Goal: Task Accomplishment & Management: Complete application form

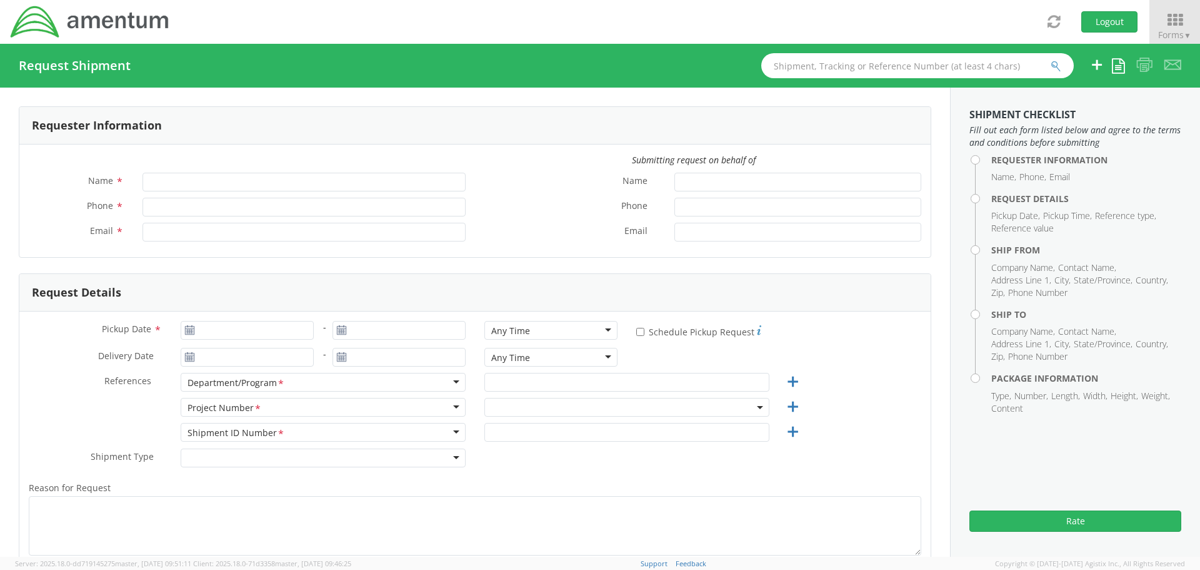
type input "[PERSON_NAME]"
type input "[PHONE_NUMBER]"
type input "[PERSON_NAME][EMAIL_ADDRESS][PERSON_NAME][DOMAIN_NAME]"
select select "ADMN.100123.SVDSK"
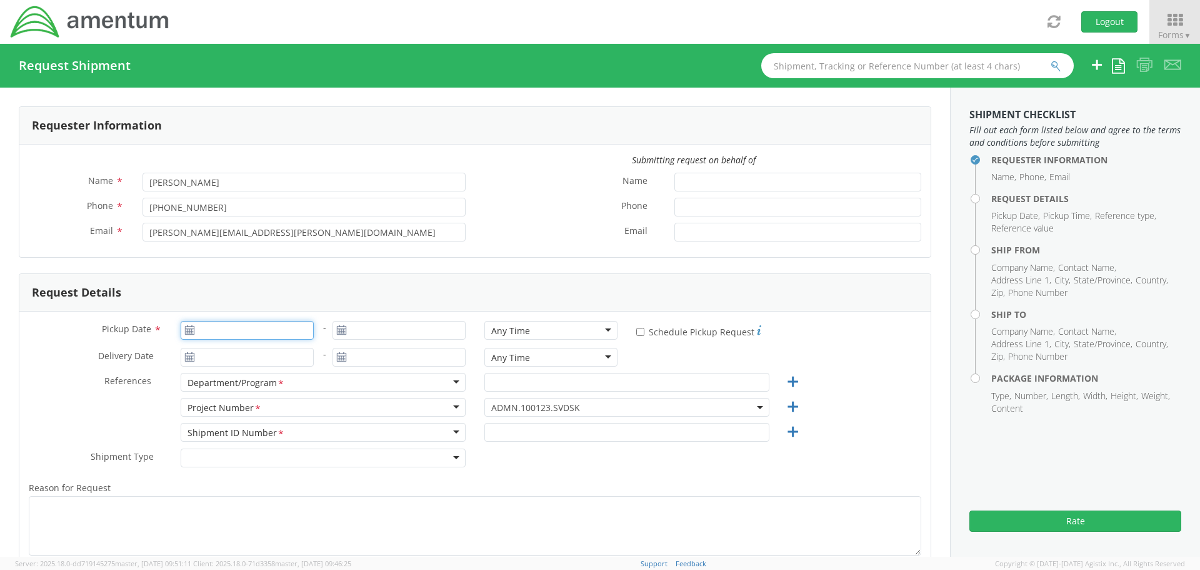
type input "[DATE]"
click at [224, 331] on input "[DATE]" at bounding box center [247, 330] width 133 height 19
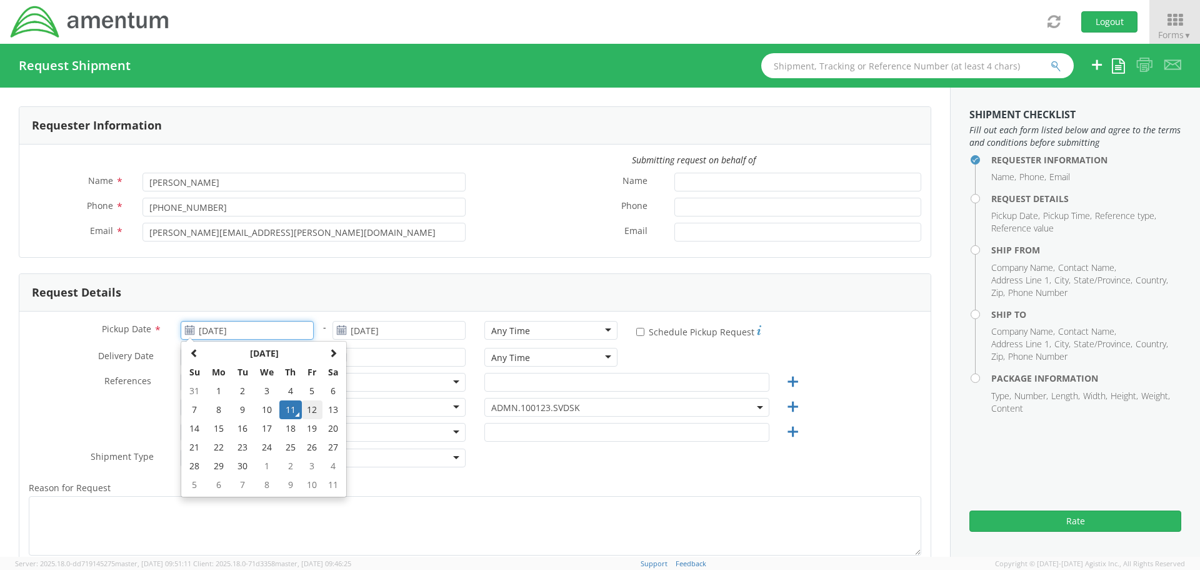
click at [313, 406] on td "12" at bounding box center [312, 409] width 21 height 19
type input "[DATE]"
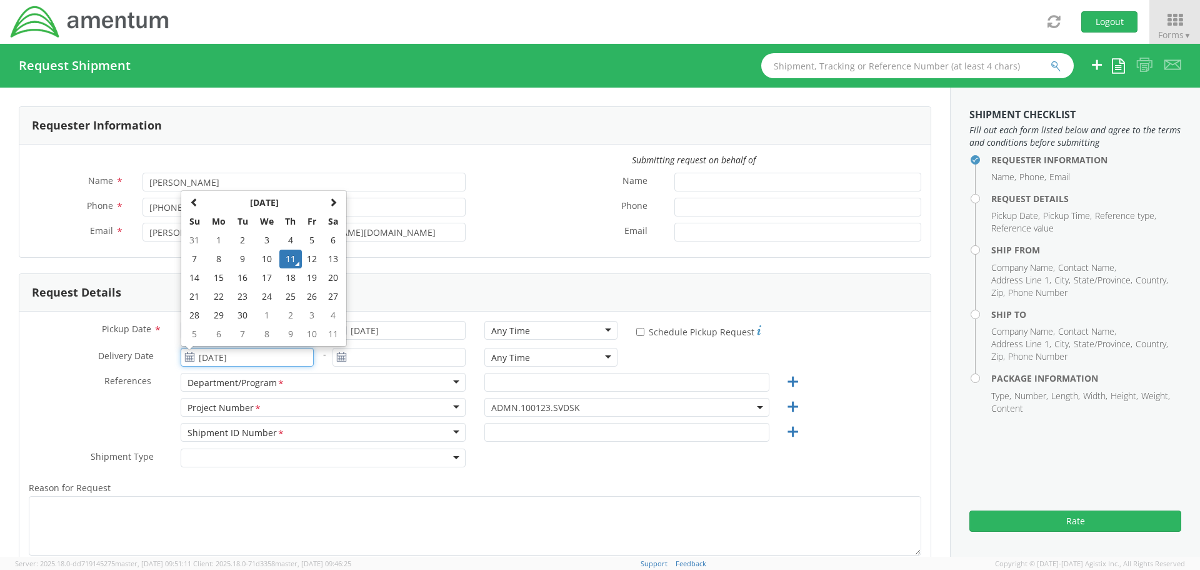
click at [272, 357] on input "[DATE]" at bounding box center [247, 357] width 133 height 19
click at [241, 274] on td "16" at bounding box center [243, 277] width 22 height 19
type input "[DATE]"
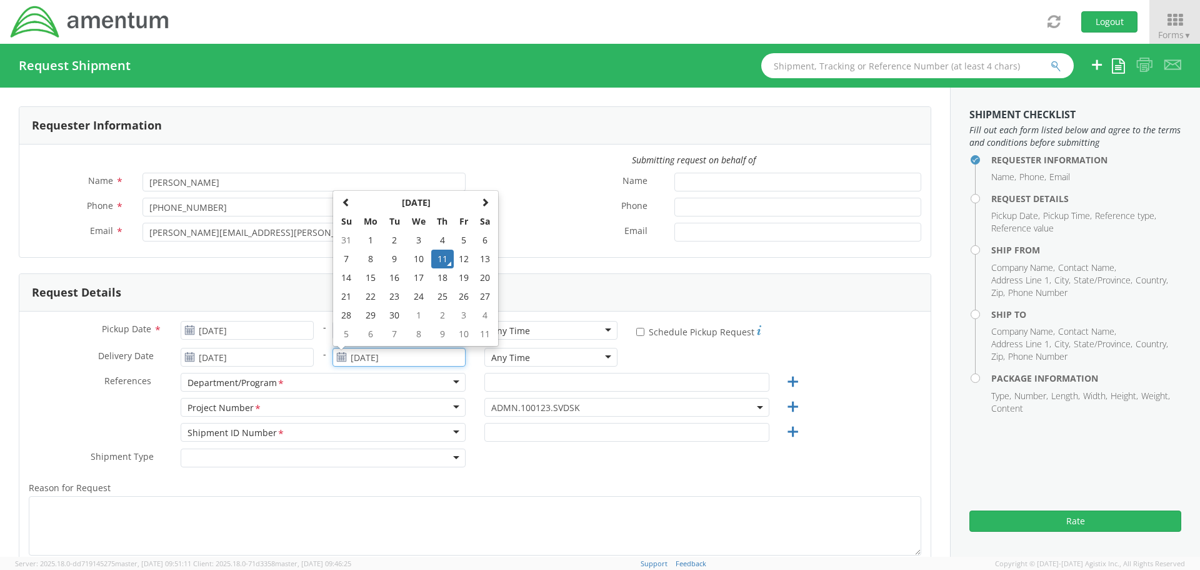
click at [367, 358] on input "[DATE]" at bounding box center [399, 357] width 133 height 19
click at [394, 275] on td "16" at bounding box center [395, 277] width 22 height 19
type input "[DATE]"
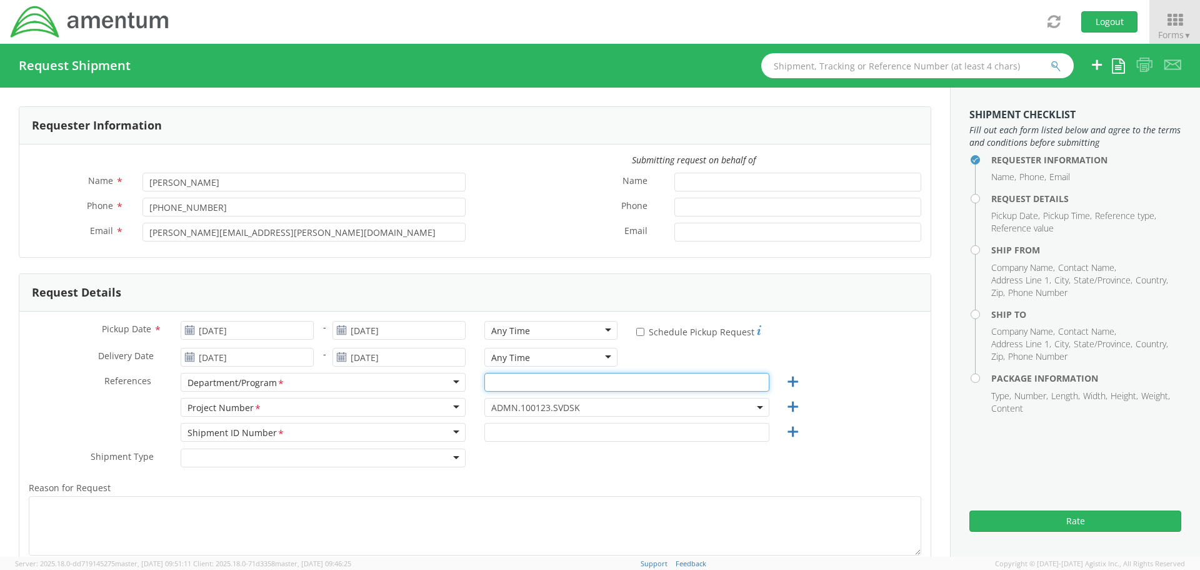
click at [520, 386] on input "text" at bounding box center [627, 382] width 285 height 19
type input "Caterpillar"
click at [544, 406] on span "ADMN.100123.SVDSK" at bounding box center [626, 407] width 271 height 12
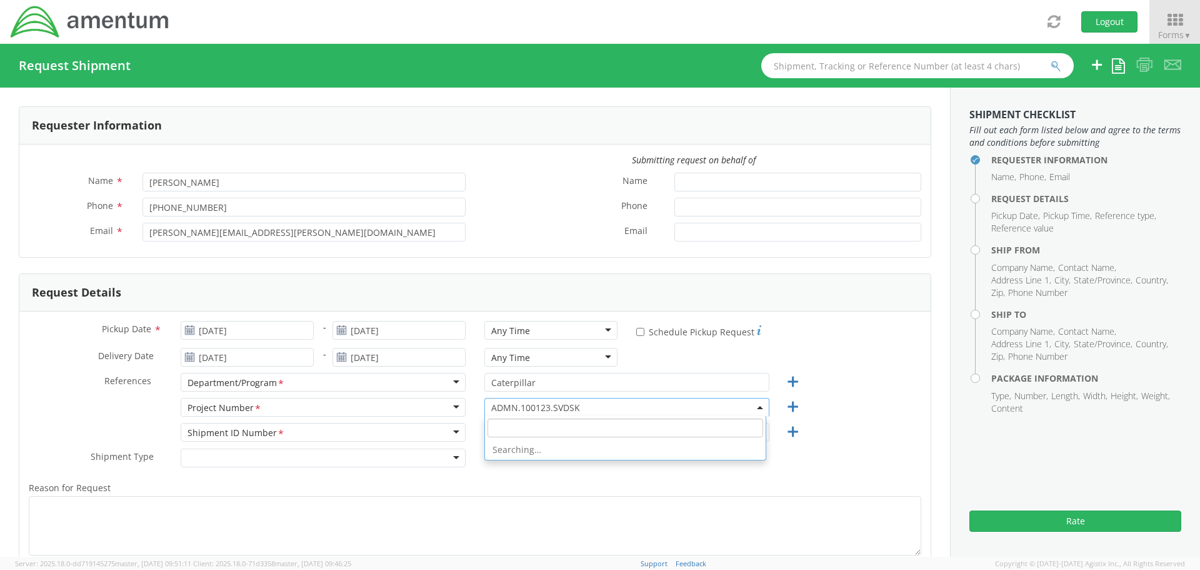
click at [530, 430] on input "search" at bounding box center [626, 427] width 276 height 19
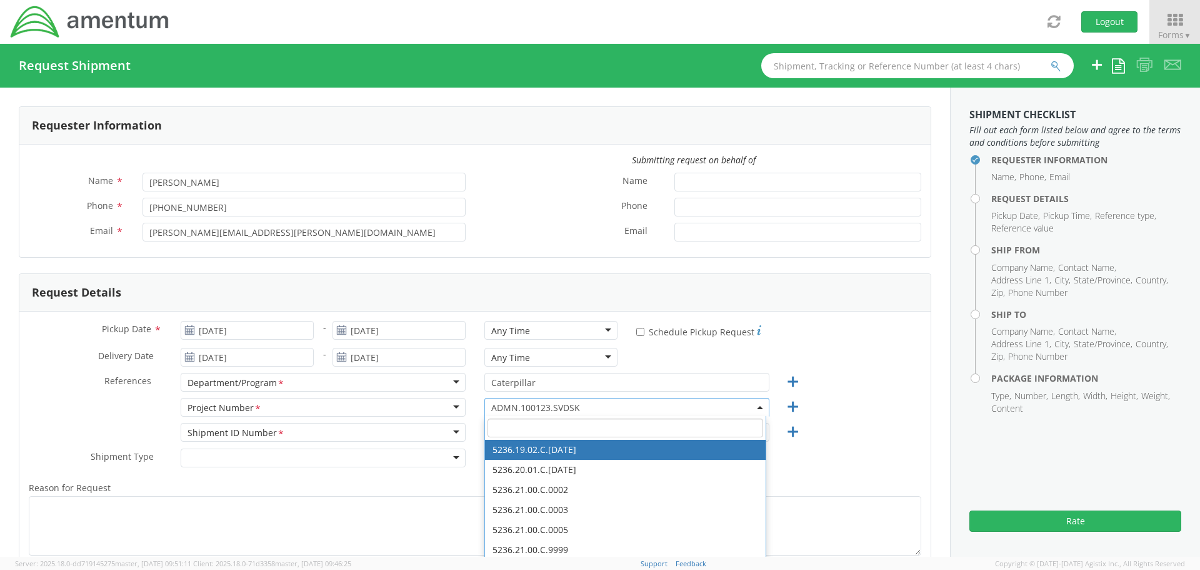
paste input "4413.PG.680.OR.NN.OE10"
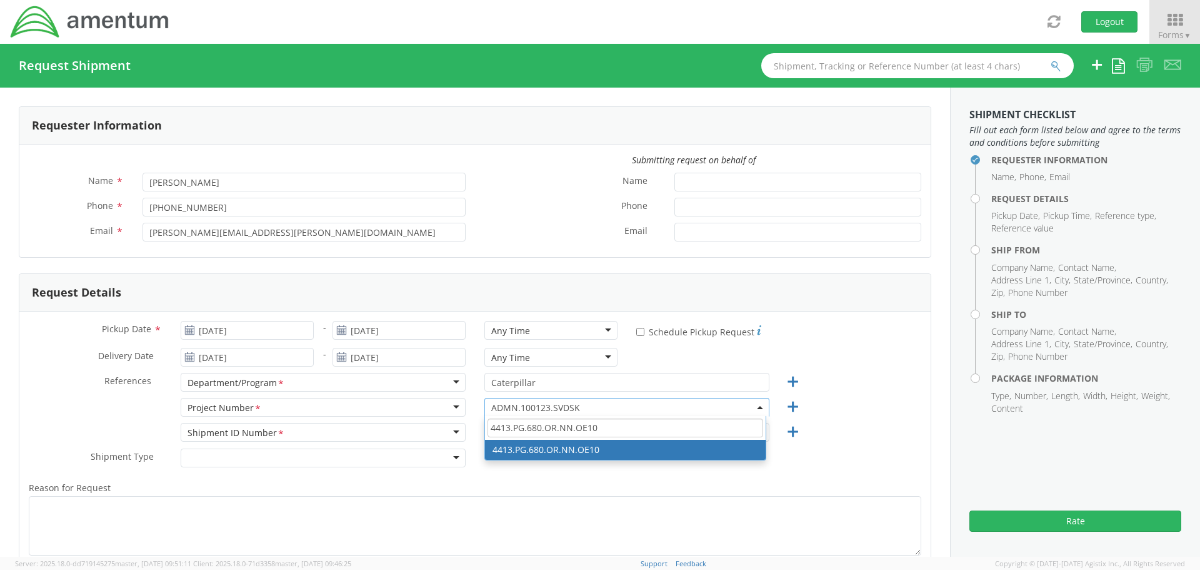
type input "4413.PG.680.OR.NN.OE10"
select select "4413.PG.680.OR.NN.OE10"
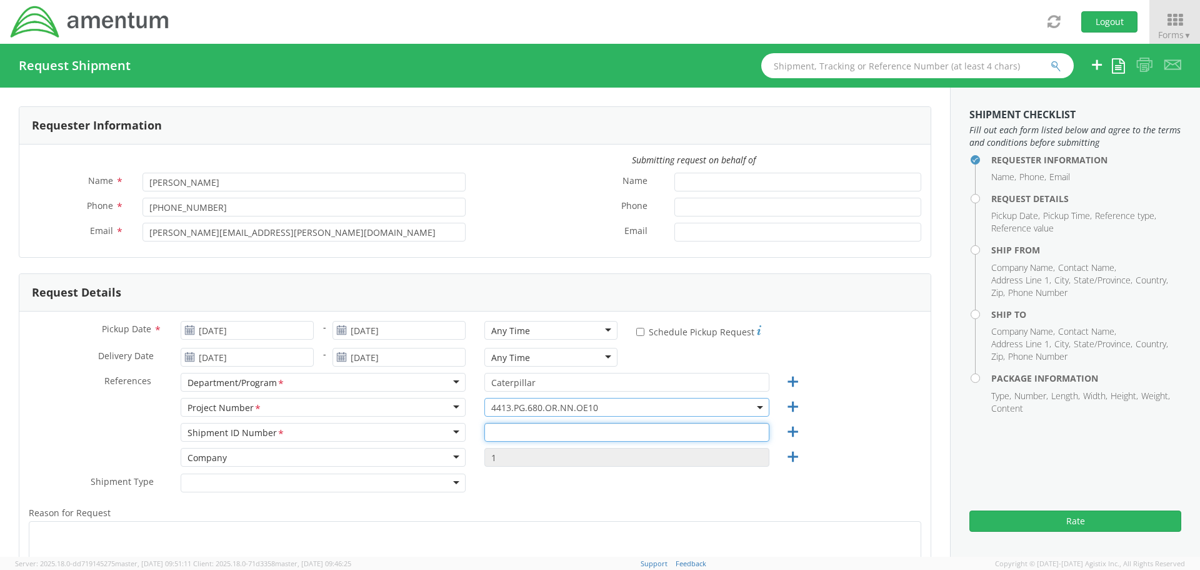
click at [539, 427] on input "text" at bounding box center [627, 432] width 285 height 19
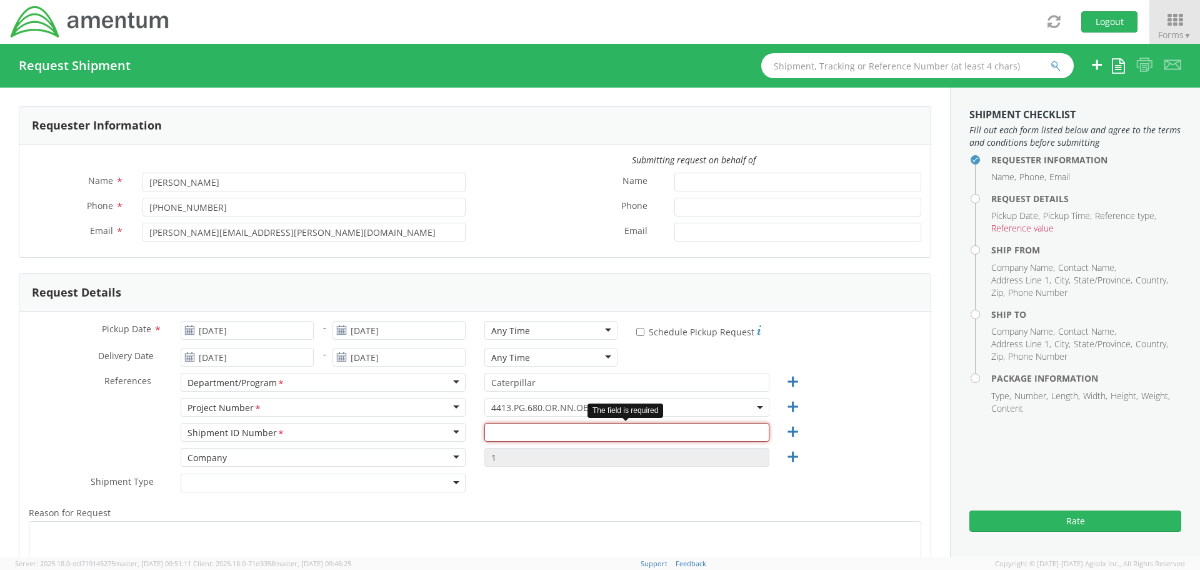
click at [548, 434] on input "text" at bounding box center [627, 432] width 285 height 19
paste input "4413.PG.680.OR.NN.OE10"
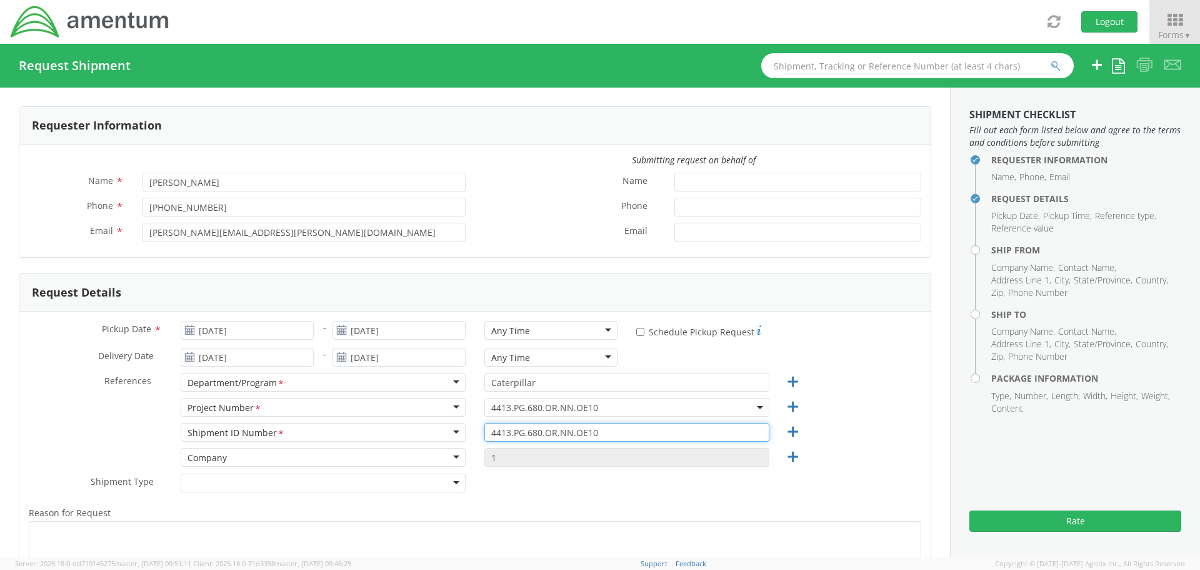
drag, startPoint x: 643, startPoint y: 433, endPoint x: 505, endPoint y: 435, distance: 137.6
click at [506, 435] on input "4413.PG.680.OR.NN.OE10" at bounding box center [627, 432] width 285 height 19
type input "4"
type input "RITM0237522"
click at [372, 486] on div at bounding box center [323, 482] width 285 height 19
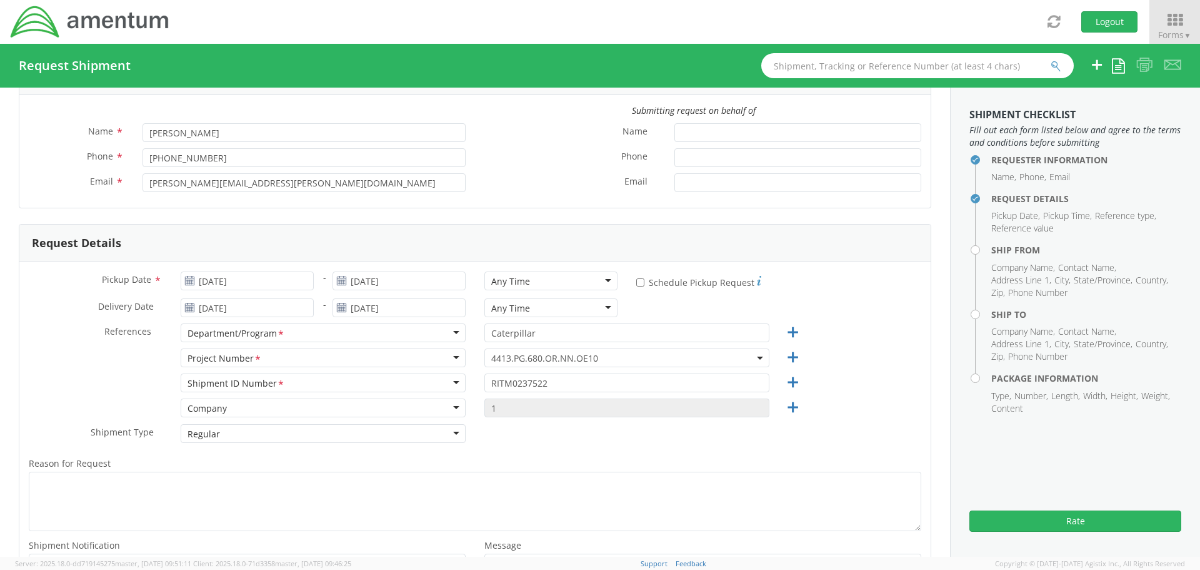
scroll to position [125, 0]
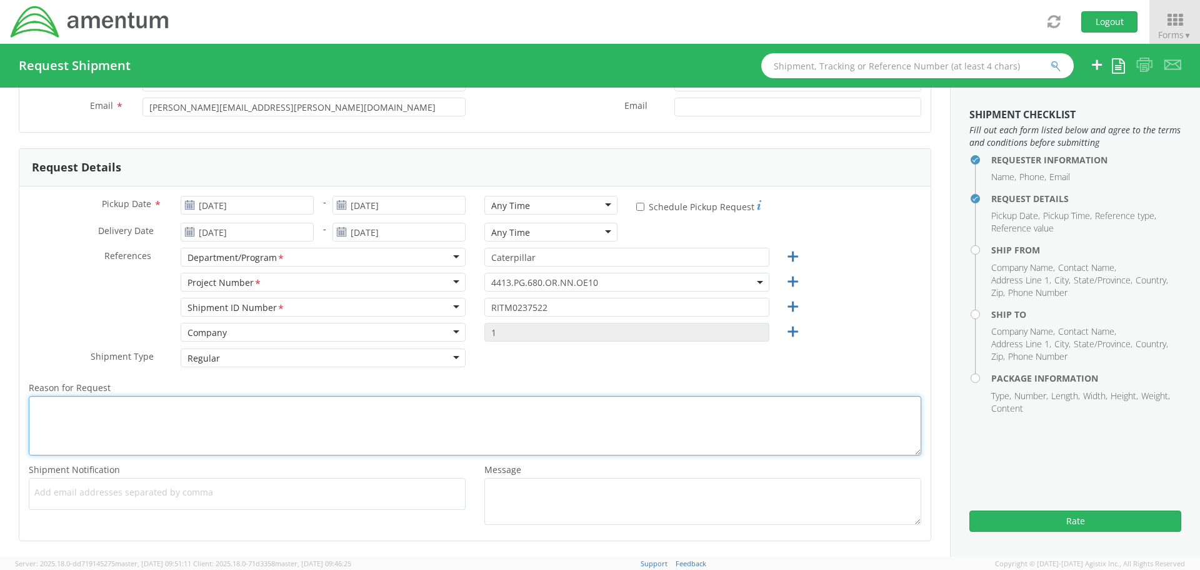
click at [380, 421] on textarea "Reason for Request *" at bounding box center [475, 425] width 893 height 59
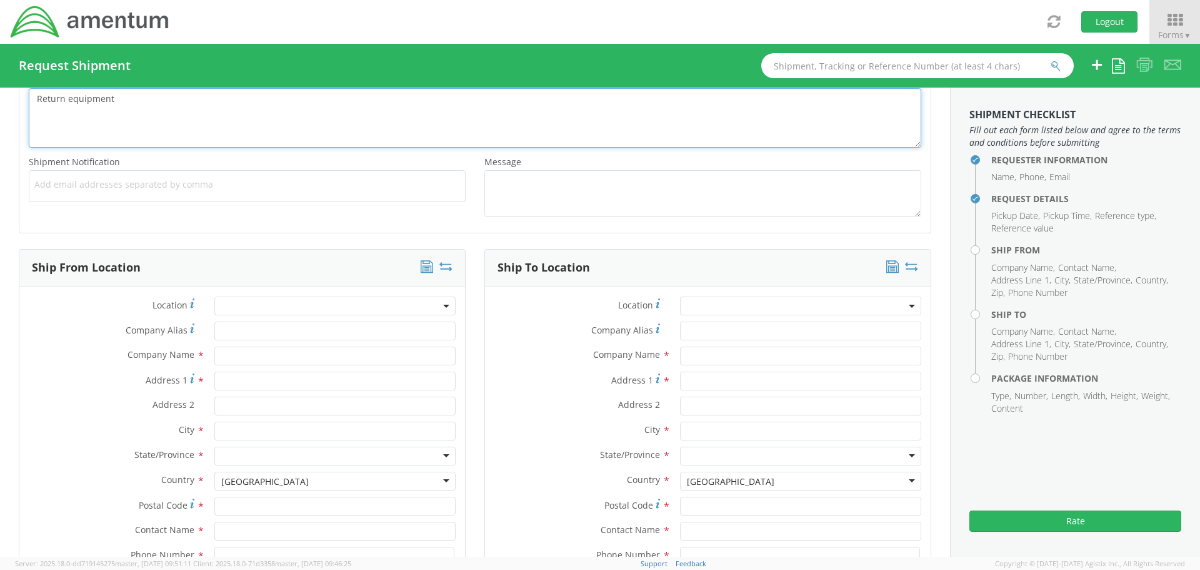
scroll to position [438, 0]
type textarea "Return equipment"
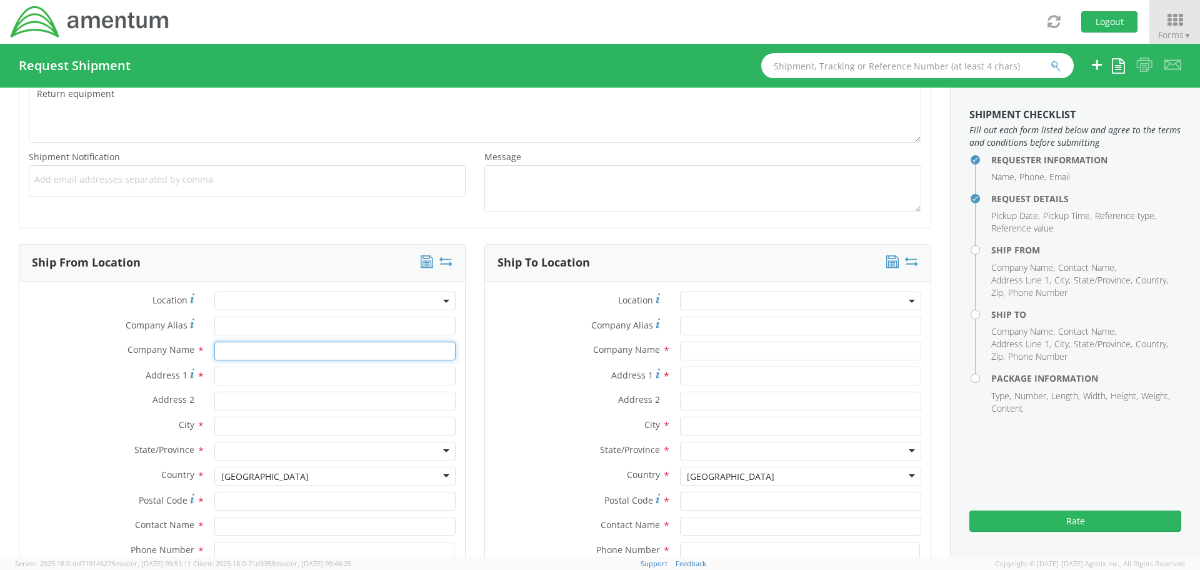
click at [244, 353] on input "text" at bounding box center [334, 350] width 241 height 19
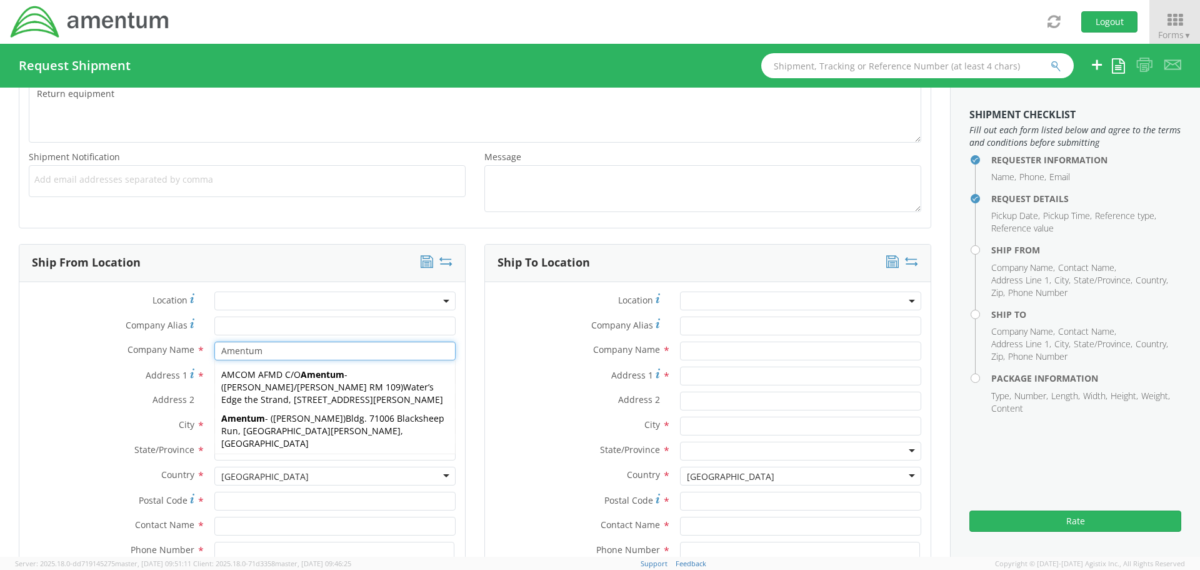
type input "Amentum"
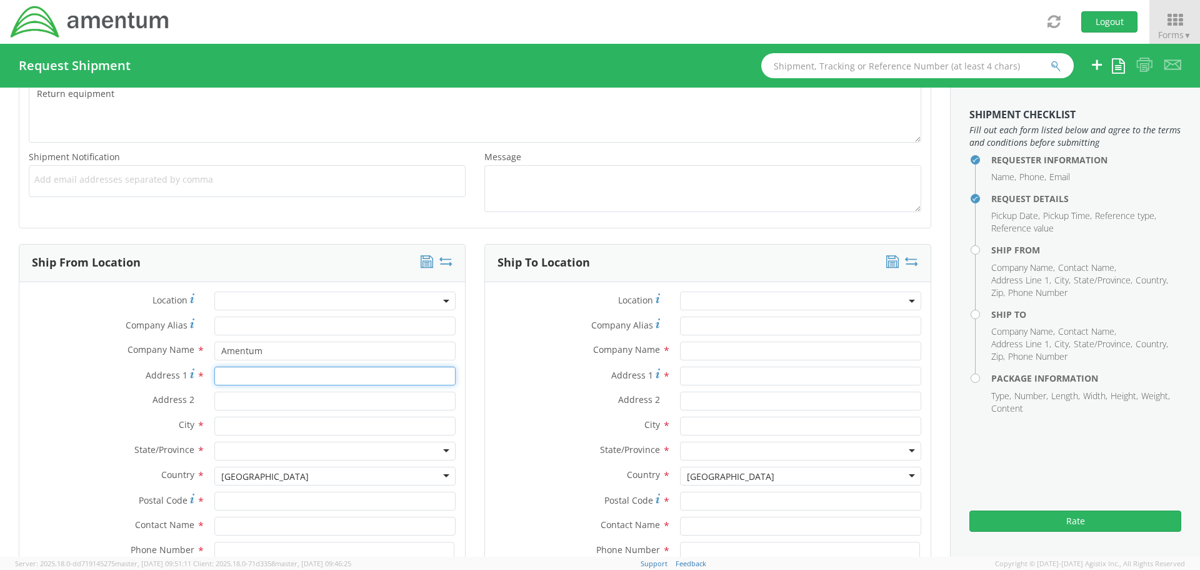
click at [263, 373] on input "Address 1 *" at bounding box center [334, 375] width 241 height 19
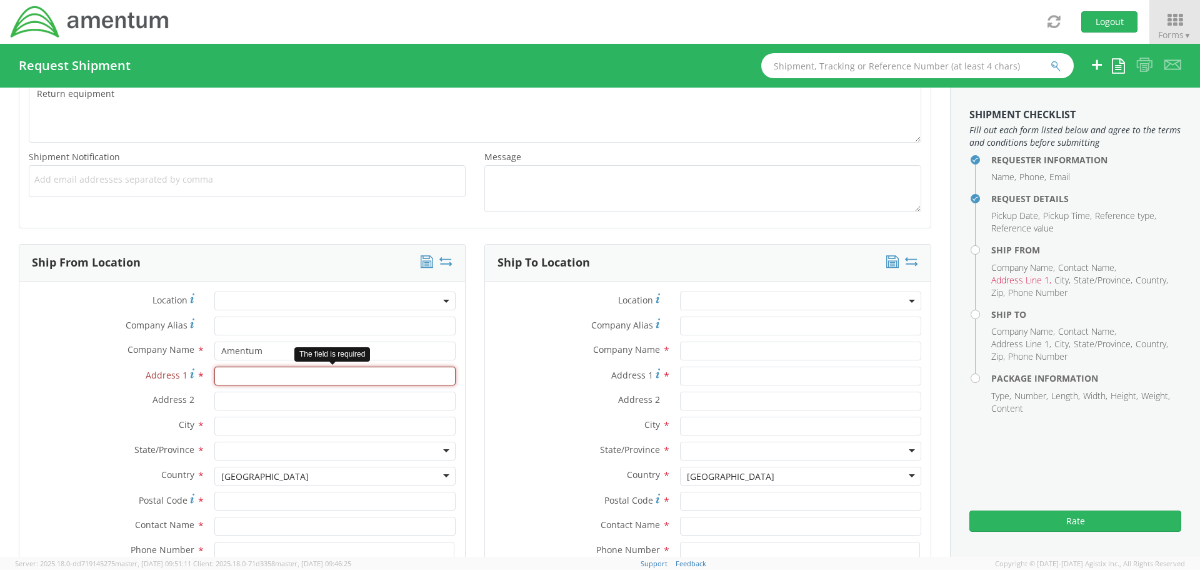
click at [241, 377] on input "Address 1 *" at bounding box center [334, 375] width 241 height 19
paste input "[STREET_ADDRESS]"
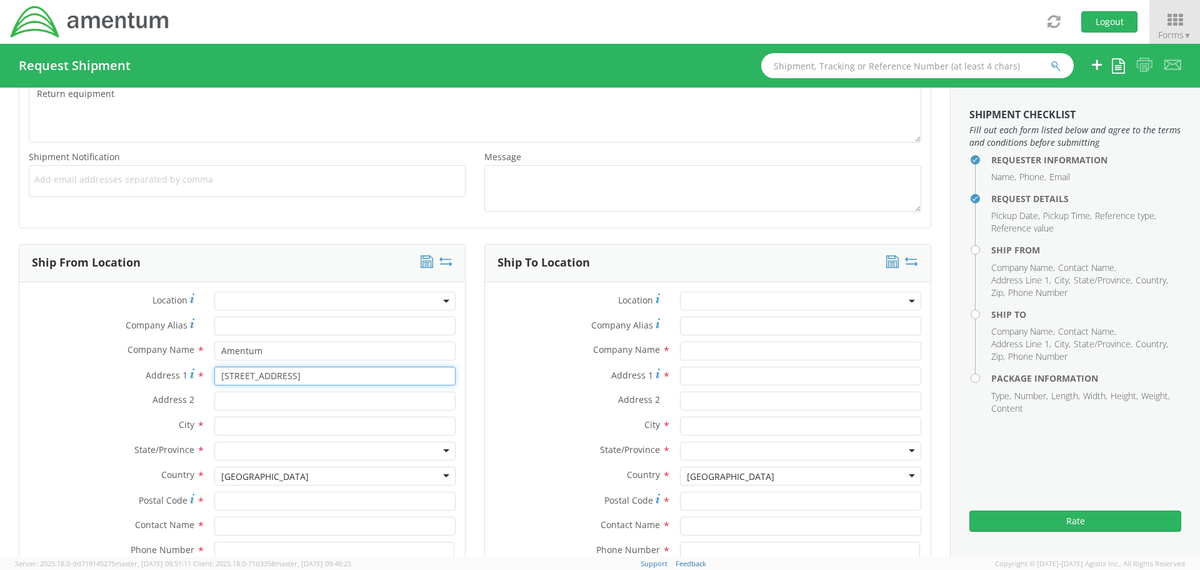
type input "[STREET_ADDRESS]"
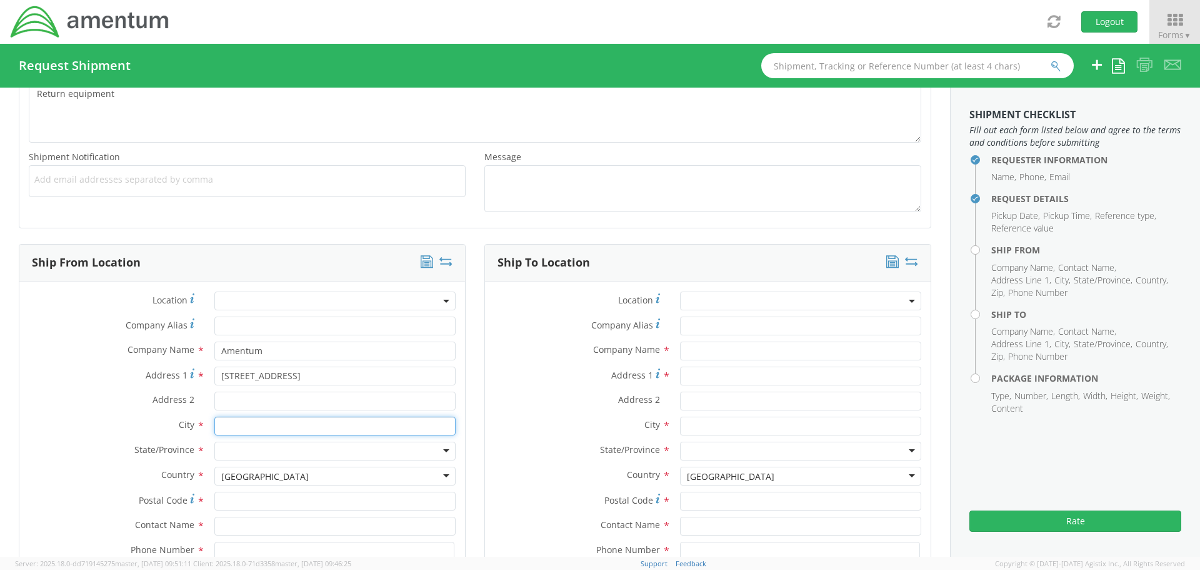
click at [230, 426] on input "text" at bounding box center [334, 425] width 241 height 19
type input "[US_STATE]"
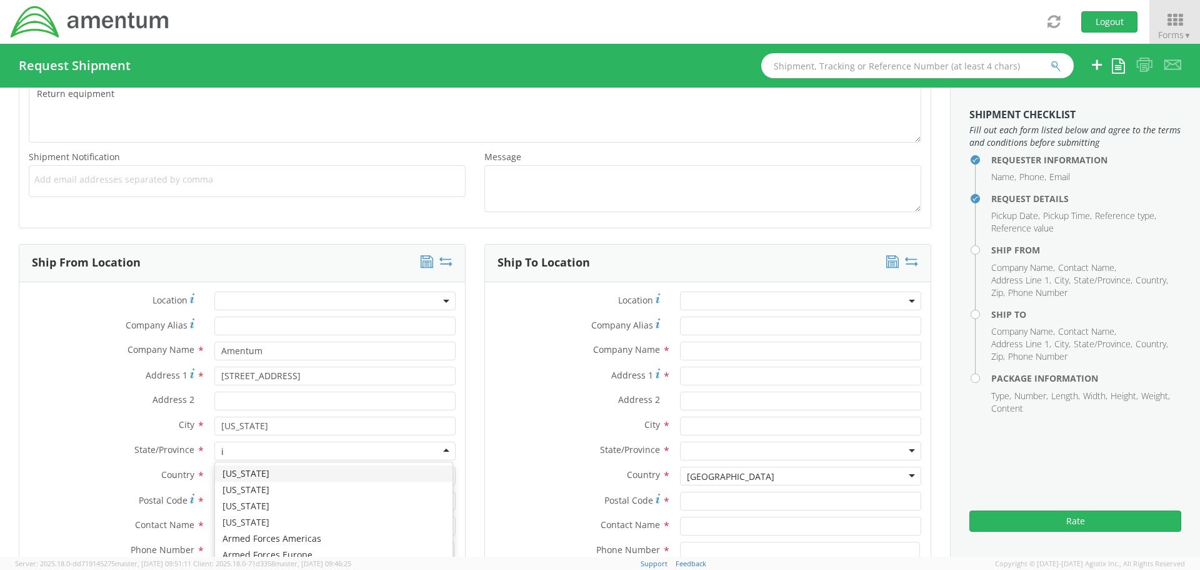
type input "il"
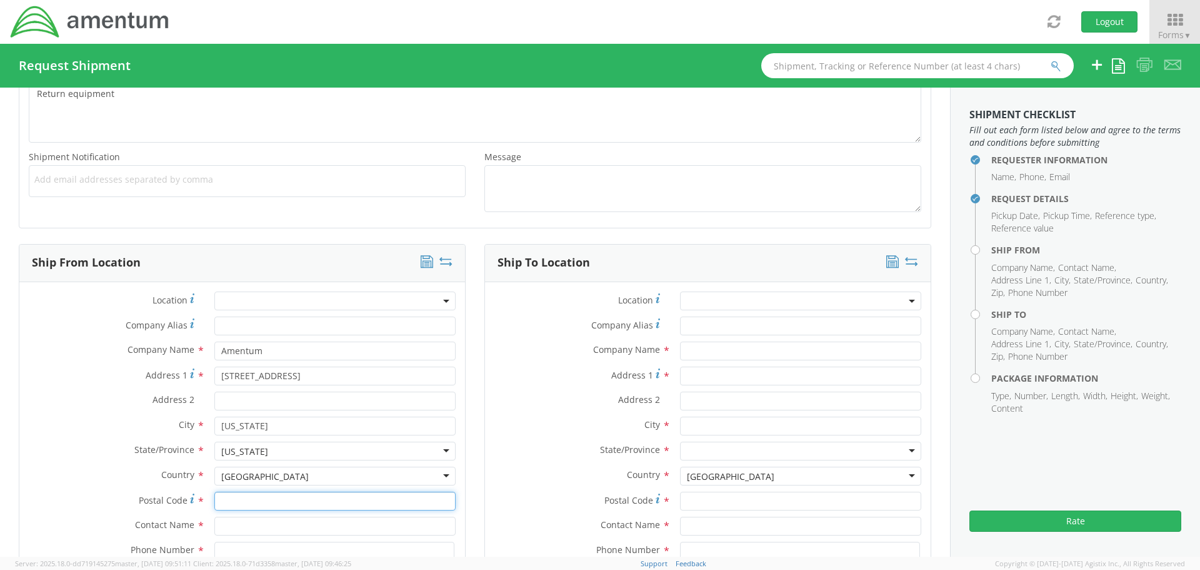
click at [231, 501] on input "Postal Code *" at bounding box center [334, 500] width 241 height 19
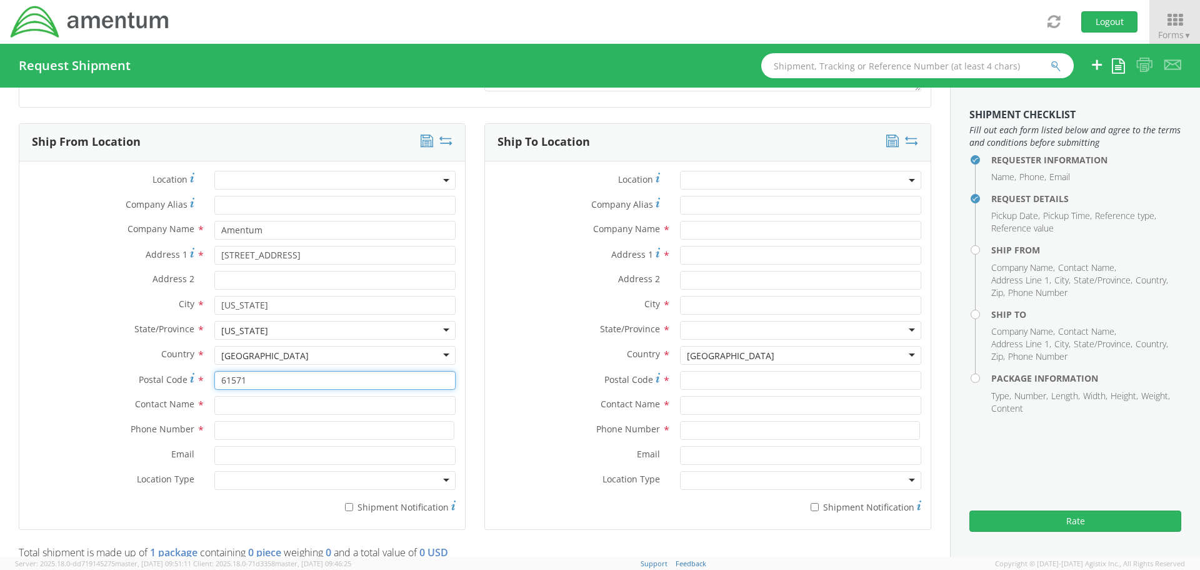
scroll to position [563, 0]
type input "61571"
click at [274, 401] on input "text" at bounding box center [334, 400] width 241 height 19
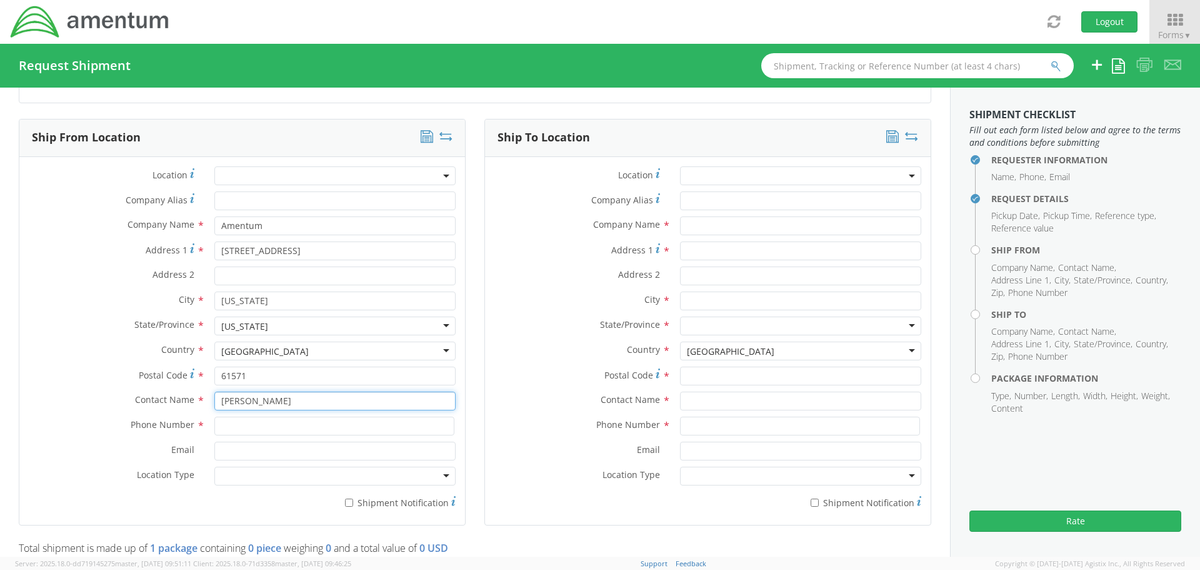
type input "[PERSON_NAME]"
click at [278, 423] on input at bounding box center [334, 425] width 240 height 19
type input "3094942731"
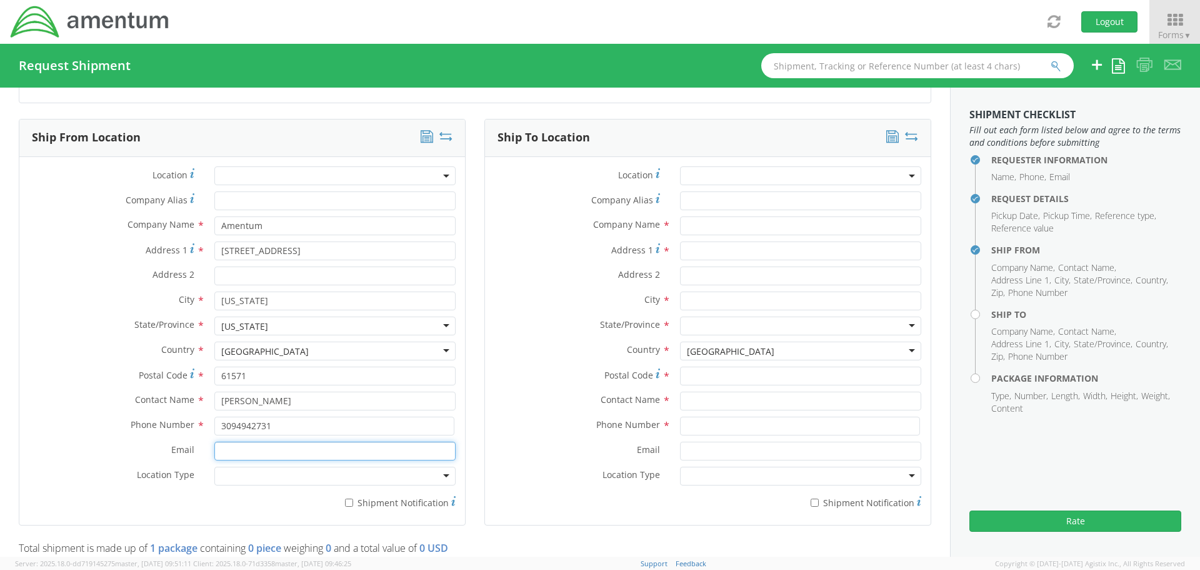
click at [271, 456] on input "Email *" at bounding box center [334, 450] width 241 height 19
click at [233, 447] on input "Email *" at bounding box center [334, 450] width 241 height 19
paste input "[EMAIL_ADDRESS][DOMAIN_NAME]"
type input "[EMAIL_ADDRESS][DOMAIN_NAME]"
click at [237, 476] on div at bounding box center [334, 475] width 241 height 19
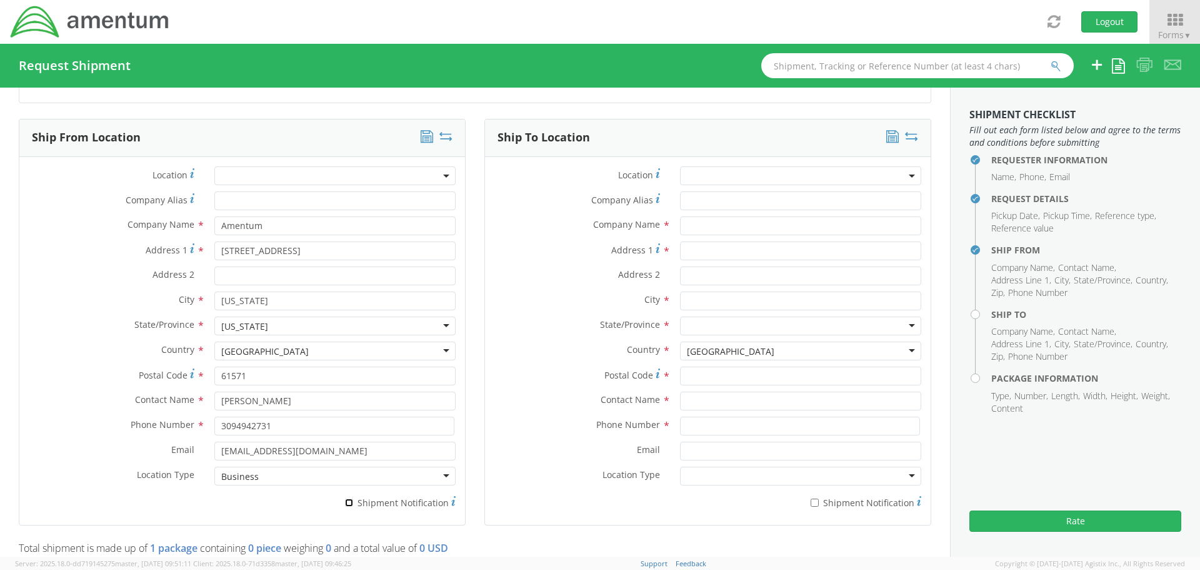
drag, startPoint x: 346, startPoint y: 500, endPoint x: 354, endPoint y: 499, distance: 8.2
click at [346, 499] on input "* Shipment Notification" at bounding box center [349, 502] width 8 height 8
checkbox input "true"
click at [811, 500] on input "* Shipment Notification" at bounding box center [815, 502] width 8 height 8
checkbox input "true"
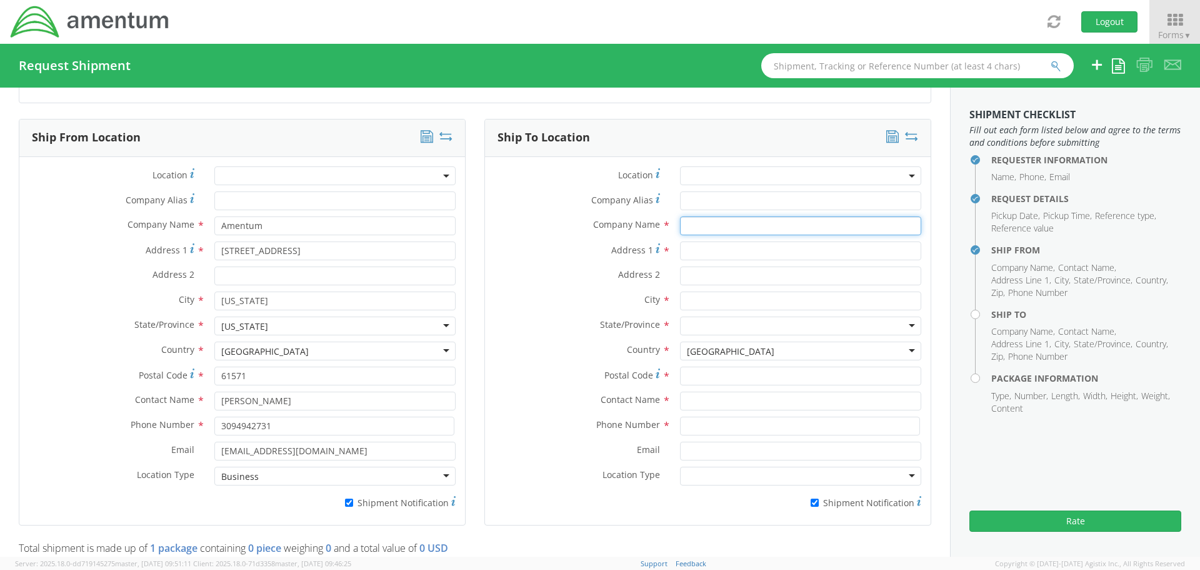
click at [737, 228] on input "text" at bounding box center [800, 225] width 241 height 19
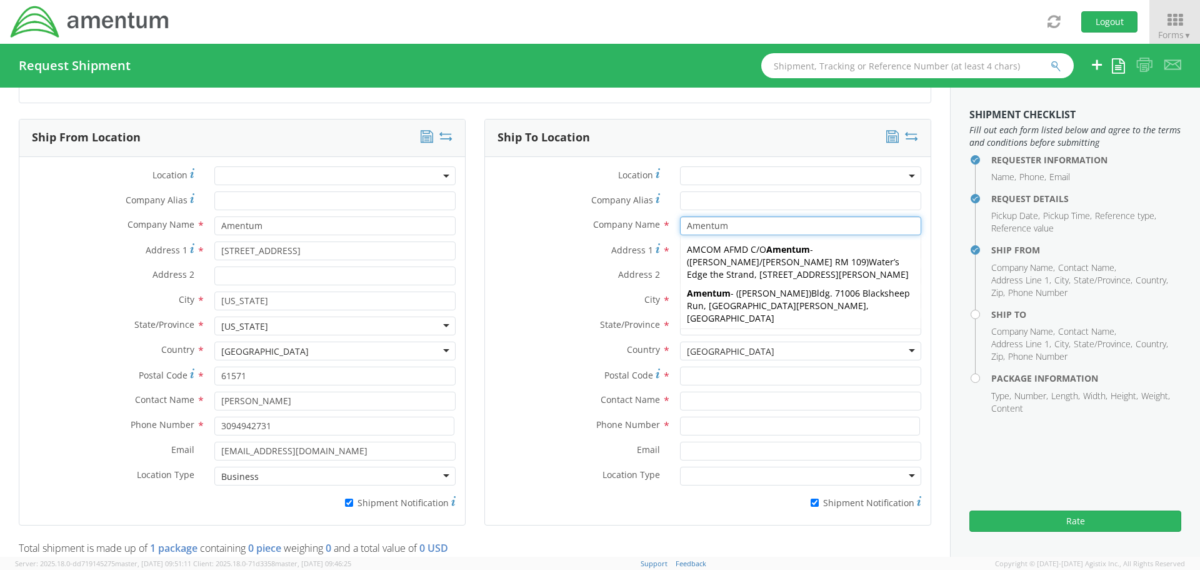
type input "Amentum"
click at [600, 263] on div "Address 1 *" at bounding box center [708, 253] width 446 height 25
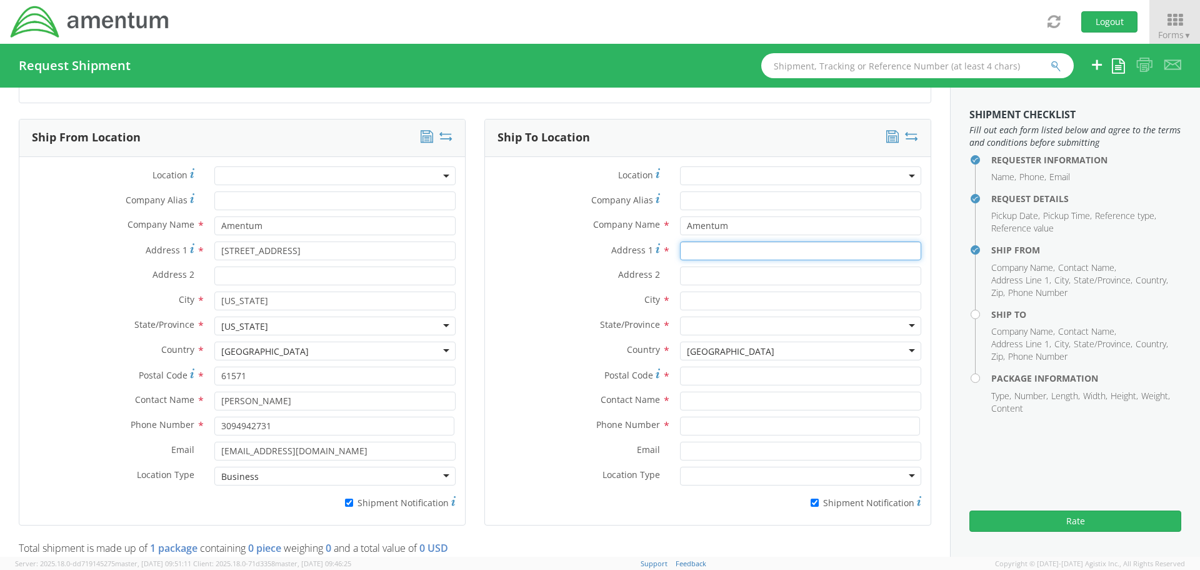
click at [775, 249] on input "Address 1 *" at bounding box center [800, 250] width 241 height 19
paste input "[STREET_ADDRESS]"
type input "[STREET_ADDRESS]"
click at [728, 303] on input "text" at bounding box center [800, 300] width 241 height 19
type input "[GEOGRAPHIC_DATA]"
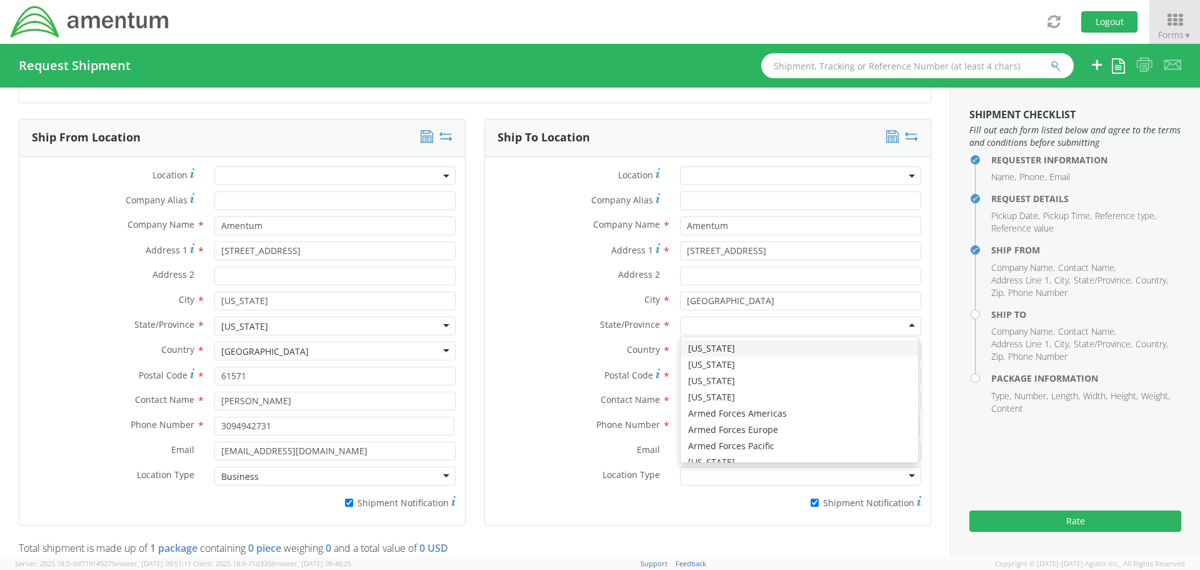
type input "t"
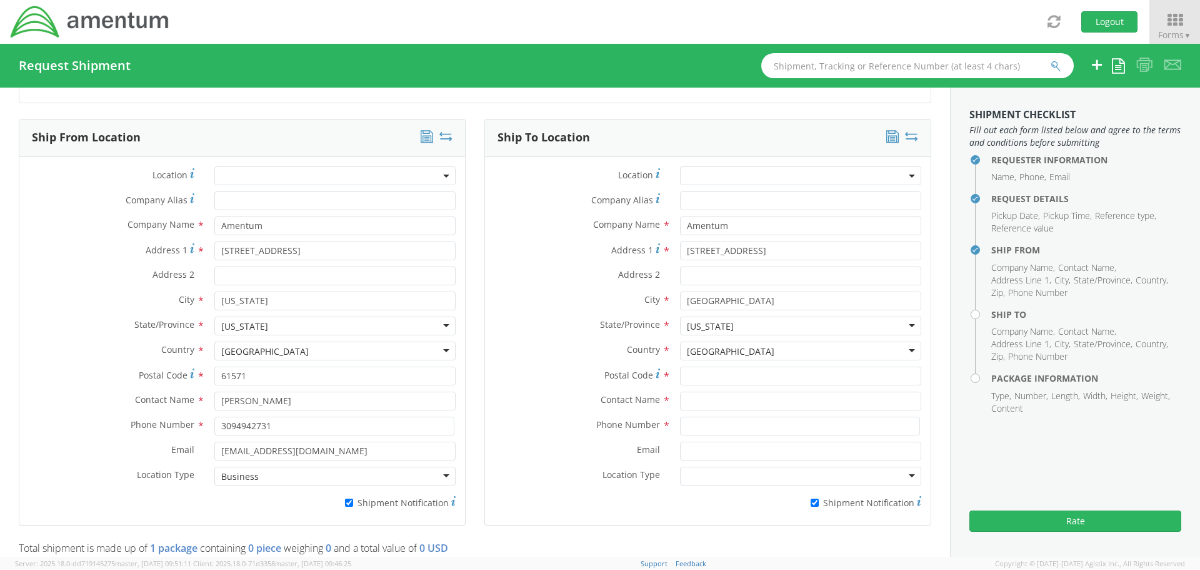
scroll to position [0, 0]
click at [693, 379] on input "Postal Code *" at bounding box center [800, 375] width 241 height 19
type input "76177"
click at [693, 403] on input "text" at bounding box center [800, 400] width 241 height 19
click at [719, 400] on input "text" at bounding box center [800, 400] width 241 height 19
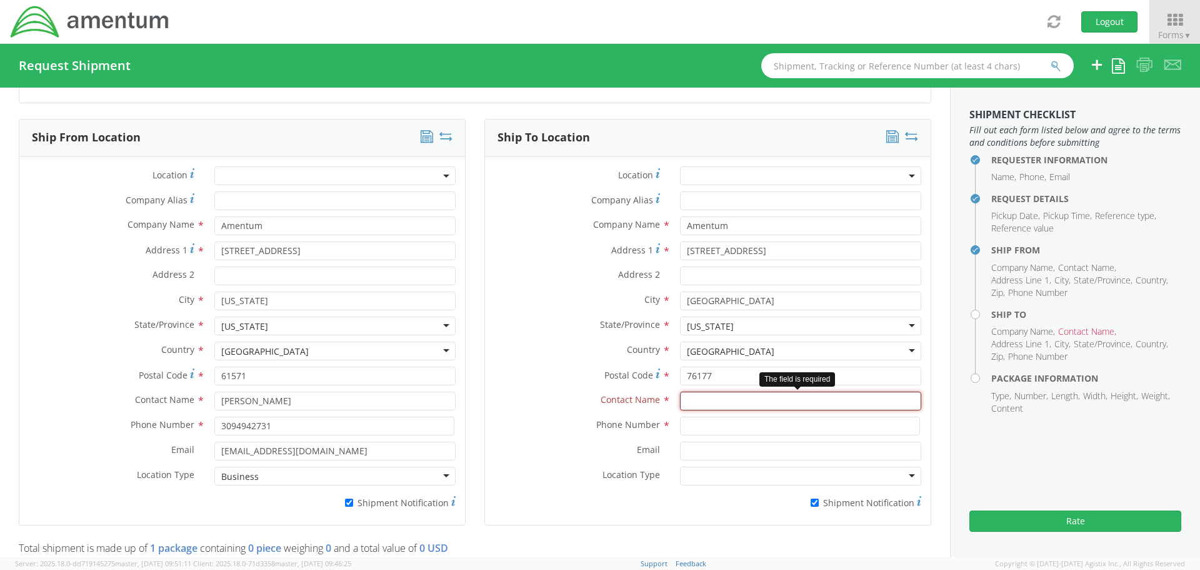
paste input "Asset Management"
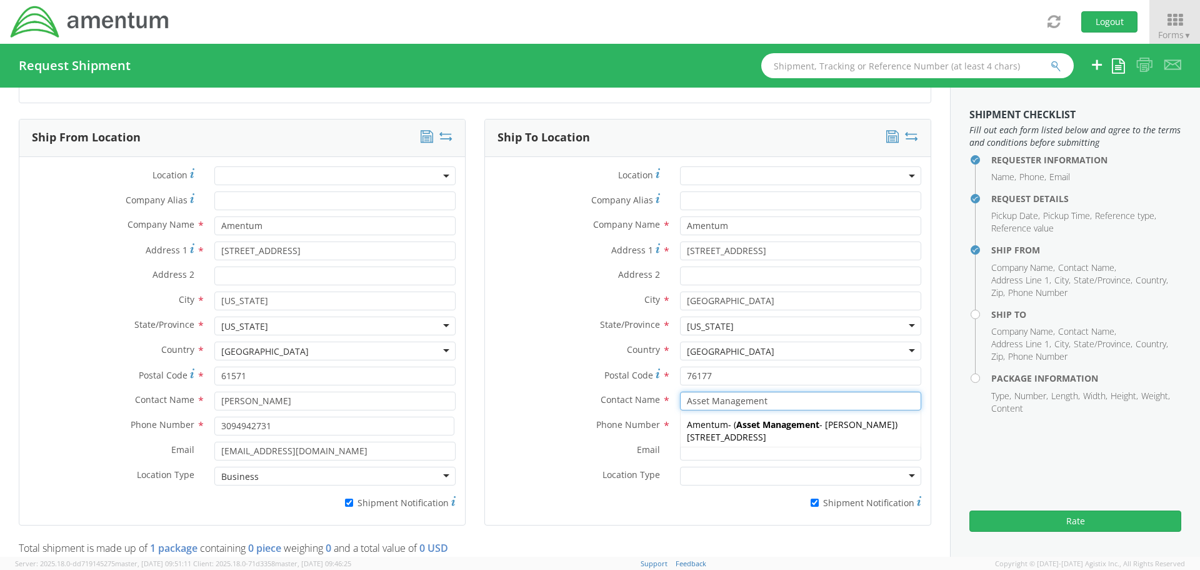
type input "Asset Management"
click at [563, 400] on label "Contact Name *" at bounding box center [578, 399] width 186 height 16
click at [736, 427] on input at bounding box center [800, 425] width 240 height 19
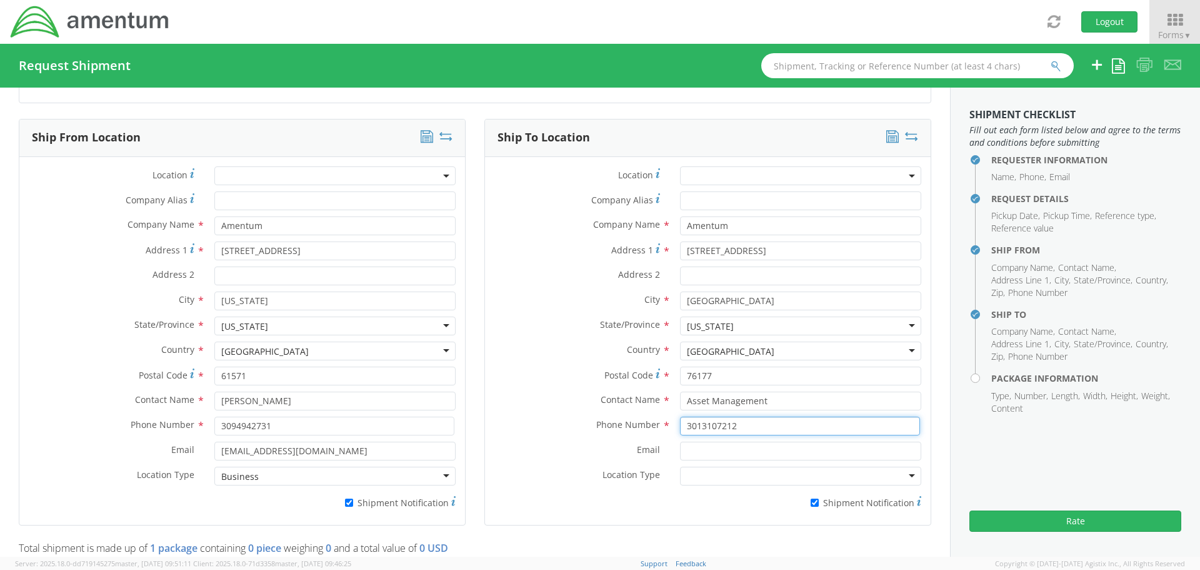
type input "3013107212"
click at [710, 450] on input "Email *" at bounding box center [800, 450] width 241 height 19
type input "[PERSON_NAME][EMAIL_ADDRESS][PERSON_NAME][DOMAIN_NAME]"
click at [680, 471] on div at bounding box center [800, 475] width 241 height 19
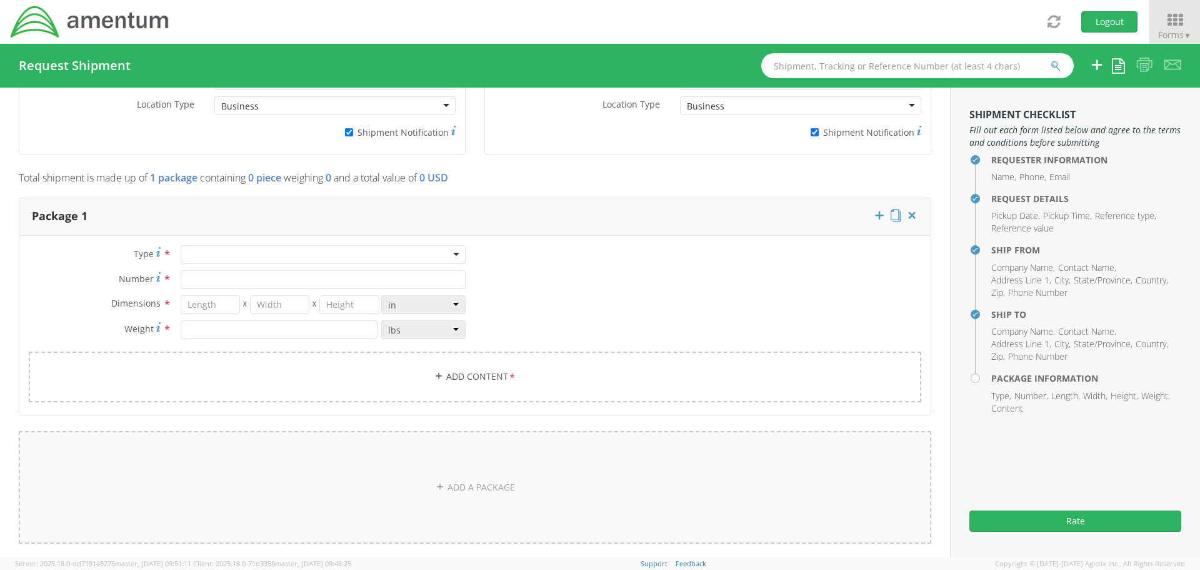
scroll to position [938, 0]
click at [233, 248] on div at bounding box center [323, 249] width 285 height 19
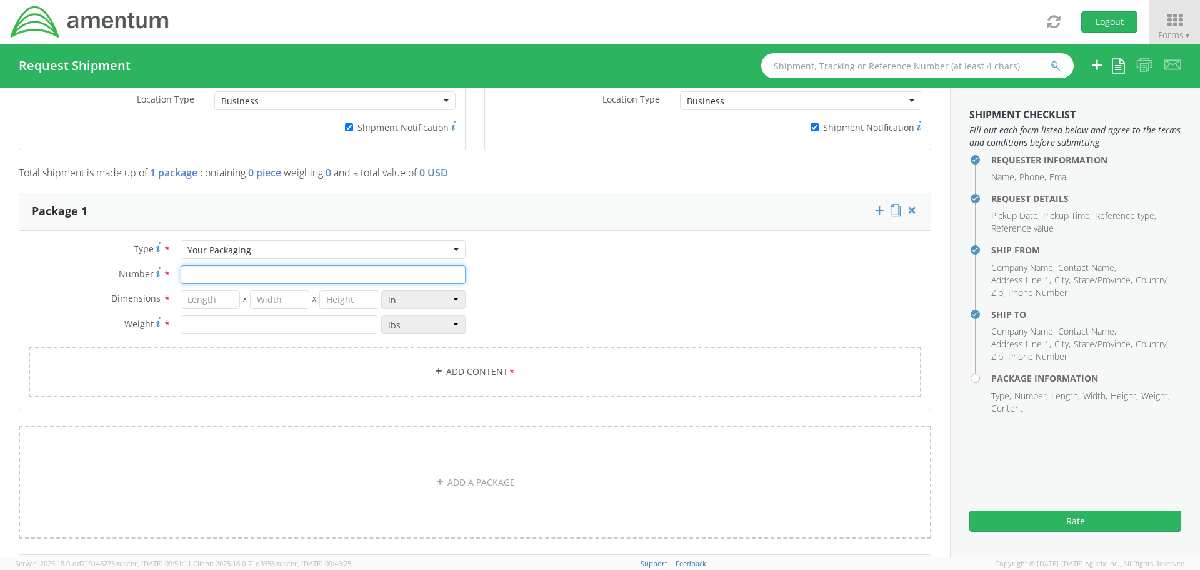
click at [220, 278] on input "Number *" at bounding box center [323, 274] width 285 height 19
type input "1"
click at [212, 297] on input "number" at bounding box center [210, 299] width 59 height 19
type input "9"
type input "6"
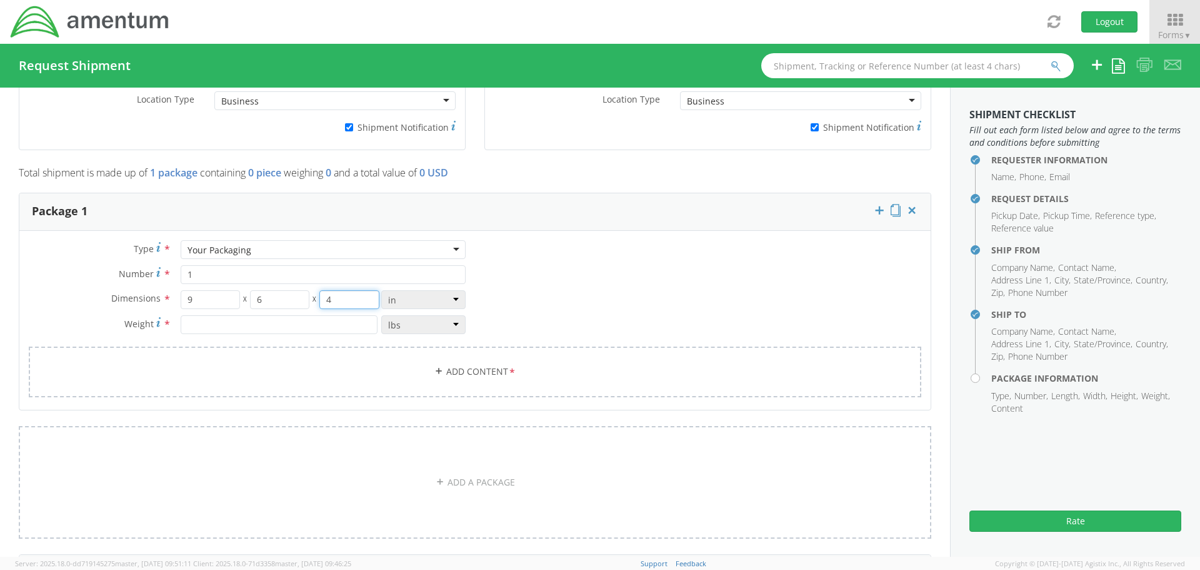
type input "4"
click at [184, 322] on input "number" at bounding box center [279, 324] width 197 height 19
type input "2"
click at [493, 379] on link "Add Content *" at bounding box center [475, 371] width 893 height 51
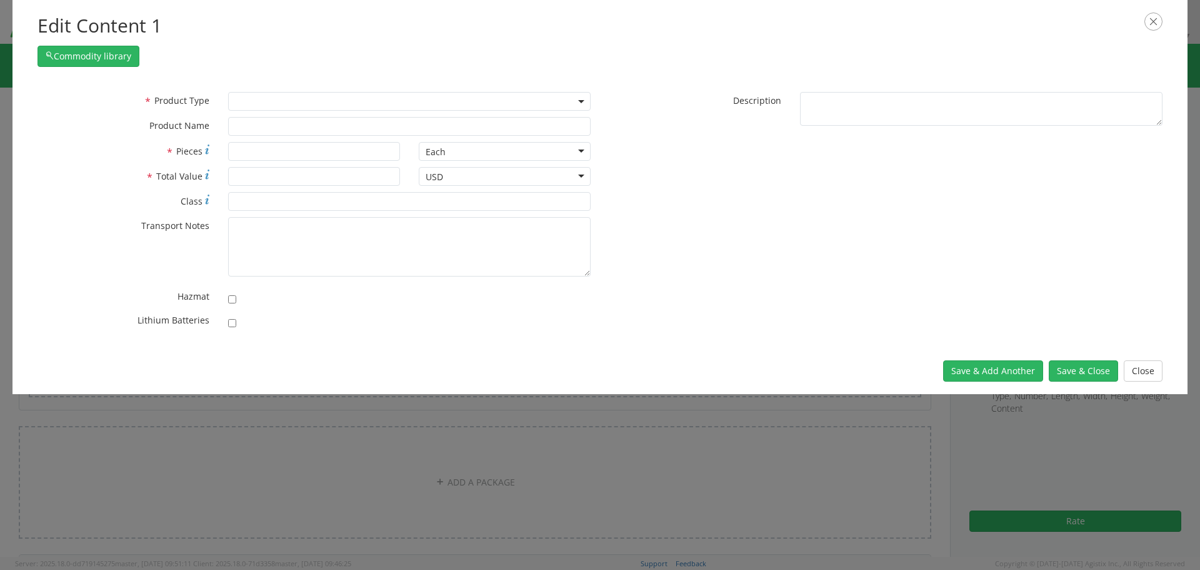
click at [266, 99] on span at bounding box center [409, 101] width 363 height 19
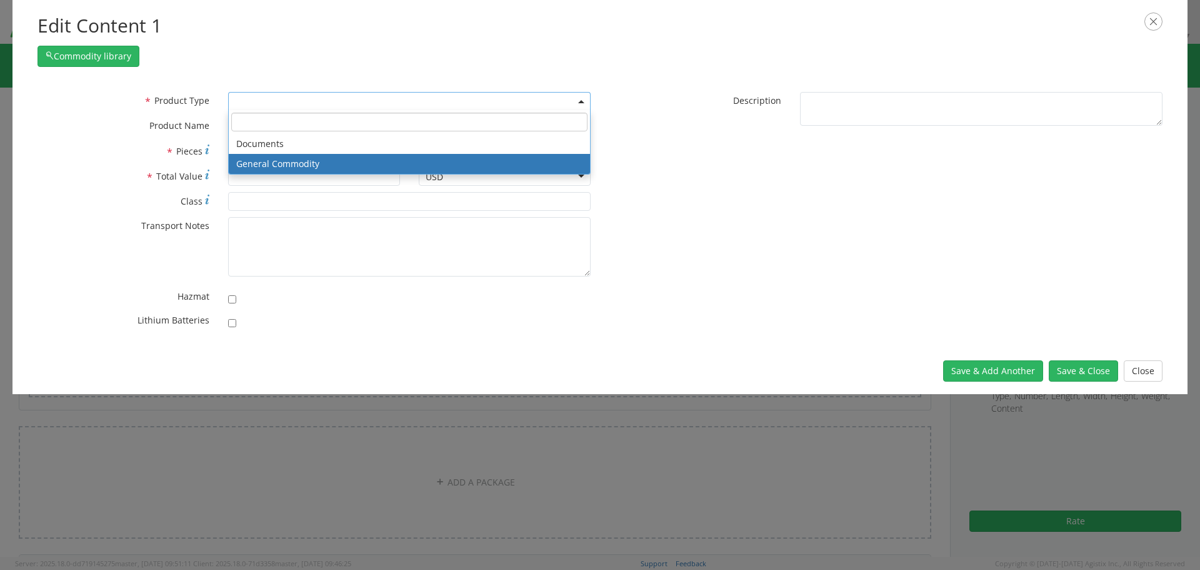
select select "COMMODITY"
type input "General Commodity"
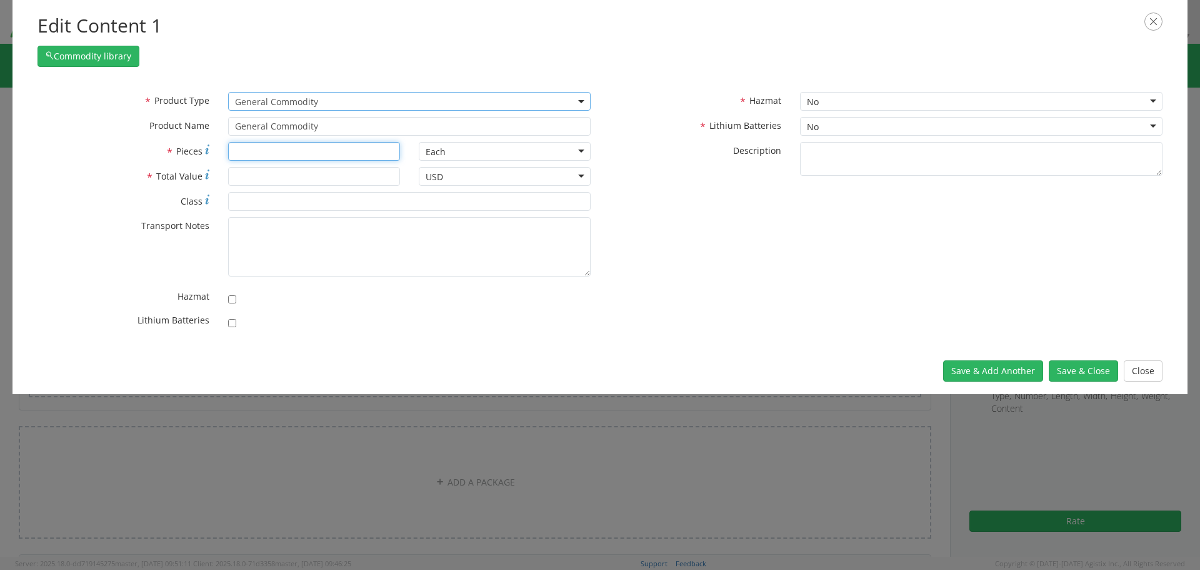
click at [253, 151] on input "* Pieces" at bounding box center [314, 151] width 172 height 19
type input "1"
click at [262, 181] on input "* Total Value" at bounding box center [314, 176] width 172 height 19
type input "250"
click at [810, 128] on div "No" at bounding box center [813, 127] width 12 height 13
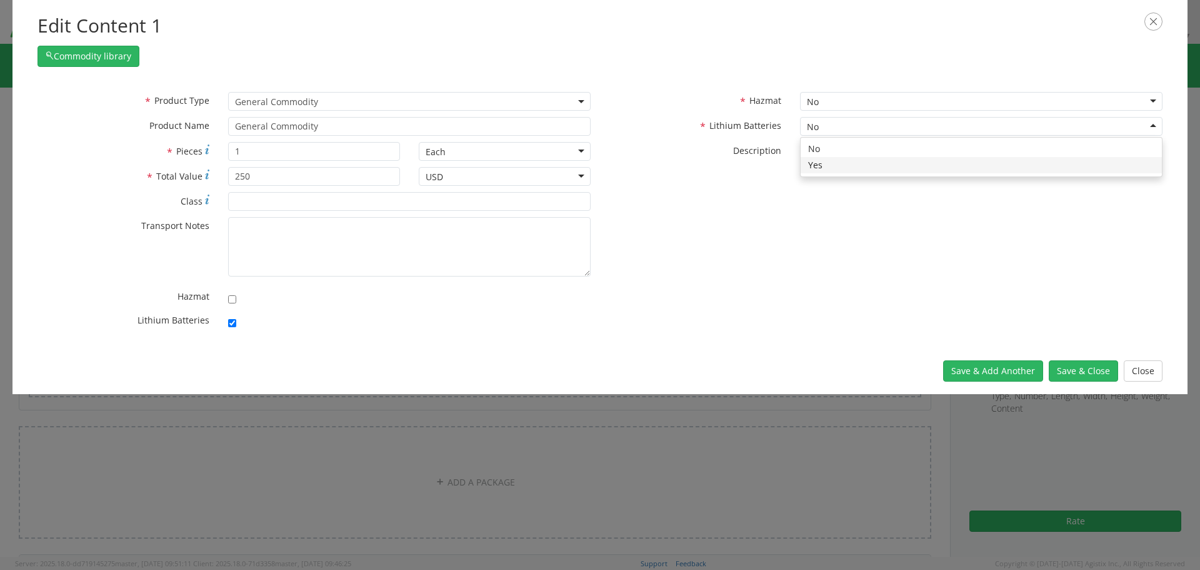
checkbox input "true"
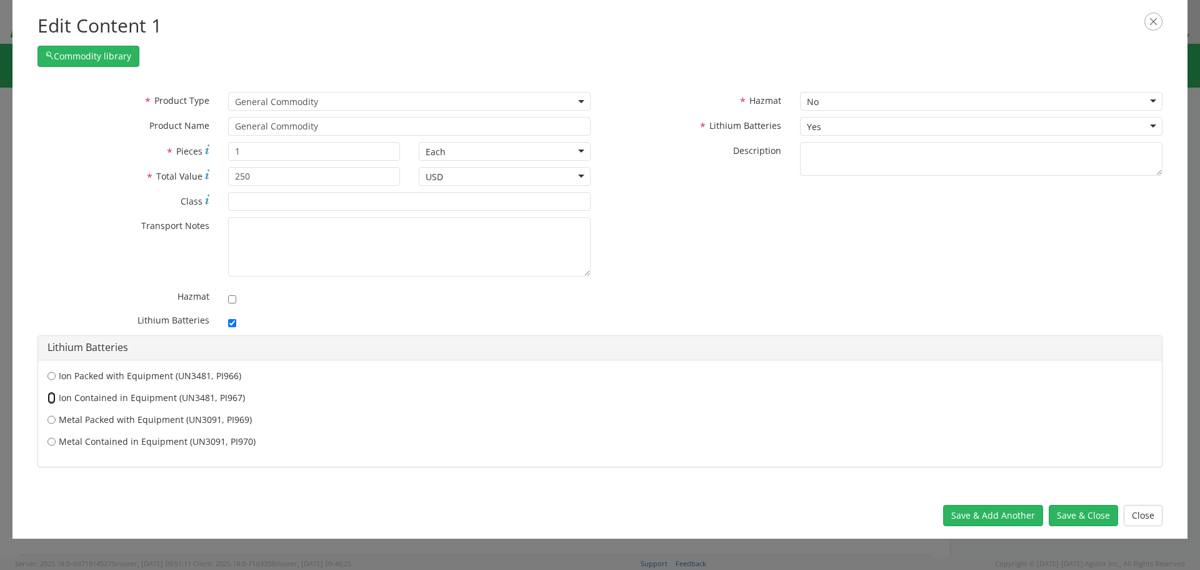
click at [50, 394] on input "Ion Contained in Equipment (UN3481, PI967)" at bounding box center [52, 397] width 8 height 13
radio input "true"
click at [1081, 511] on button "Save & Close" at bounding box center [1083, 515] width 69 height 21
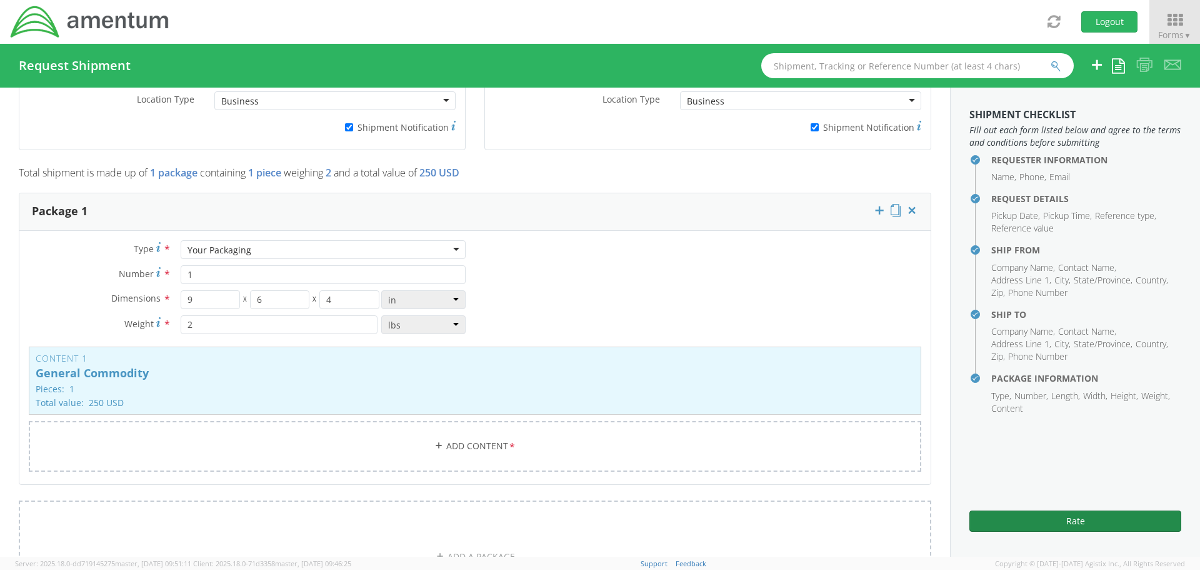
click at [1053, 523] on button "Rate" at bounding box center [1076, 520] width 212 height 21
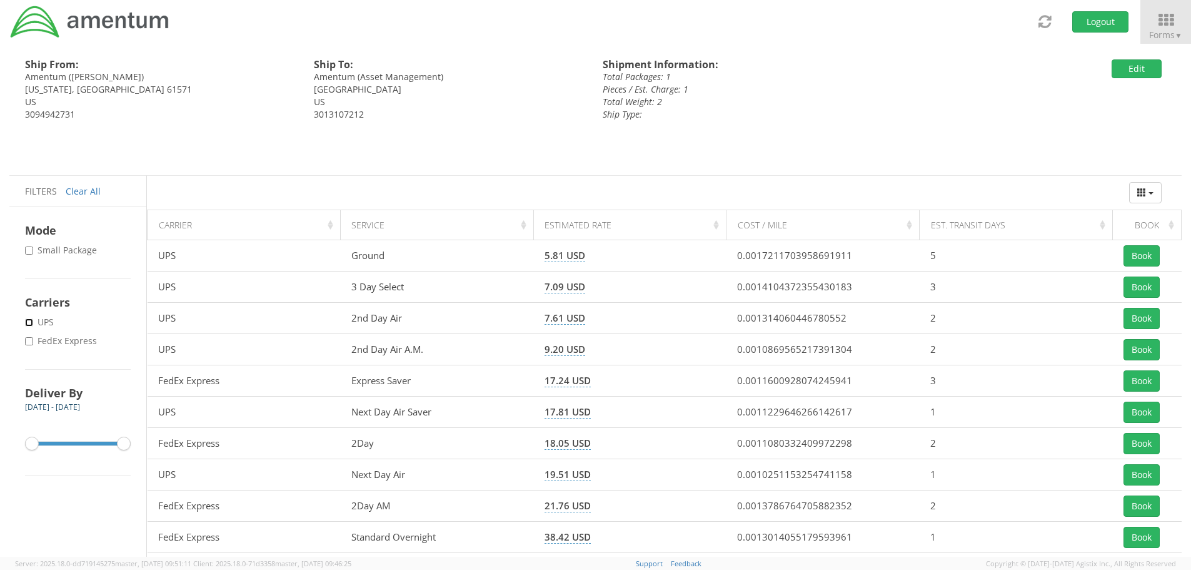
click at [28, 322] on input "* UPS" at bounding box center [29, 322] width 8 height 8
checkbox input "true"
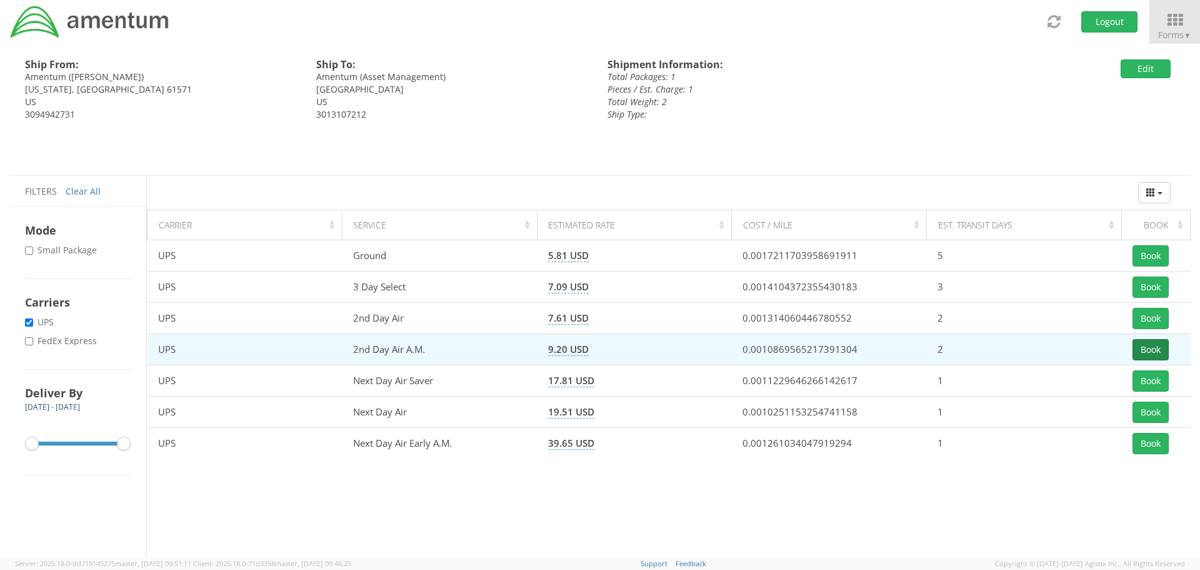
click at [1143, 346] on button "Book" at bounding box center [1151, 349] width 36 height 21
